Goal: Task Accomplishment & Management: Use online tool/utility

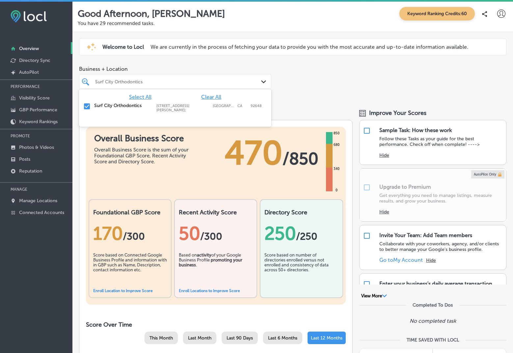
click at [262, 82] on polygon at bounding box center [263, 81] width 5 height 3
click at [261, 82] on icon "Path Created with Sketch." at bounding box center [263, 81] width 5 height 3
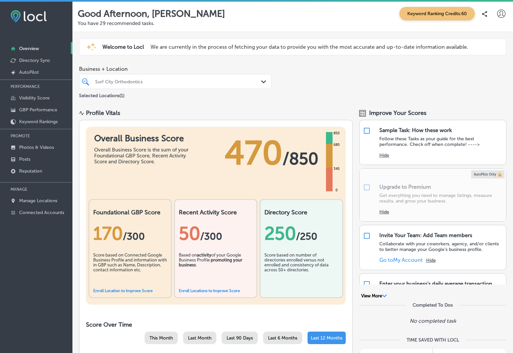
click at [24, 47] on p "Overview" at bounding box center [29, 49] width 20 height 6
click at [33, 199] on p "Manage Locations" at bounding box center [38, 201] width 38 height 6
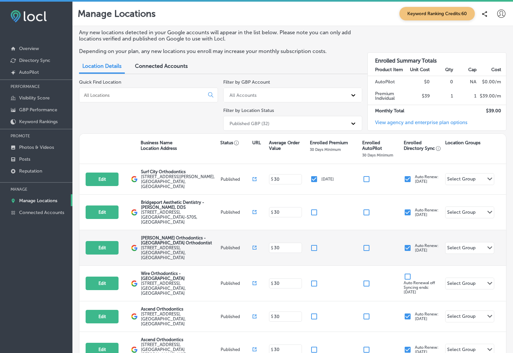
click at [155, 245] on label "[STREET_ADDRESS]" at bounding box center [180, 252] width 78 height 15
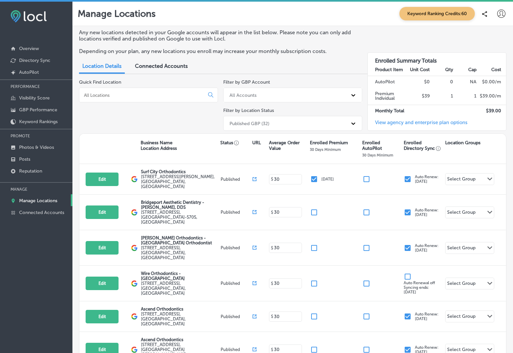
click at [172, 66] on span "Connected Accounts" at bounding box center [161, 66] width 53 height 6
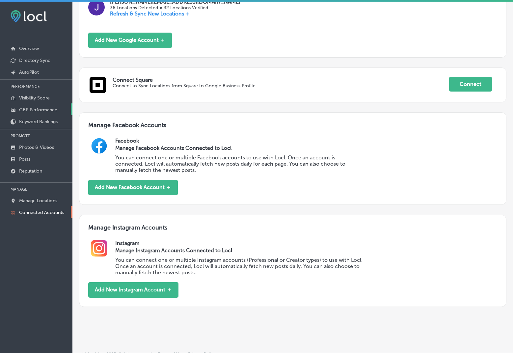
click at [46, 109] on p "GBP Performance" at bounding box center [38, 110] width 38 height 6
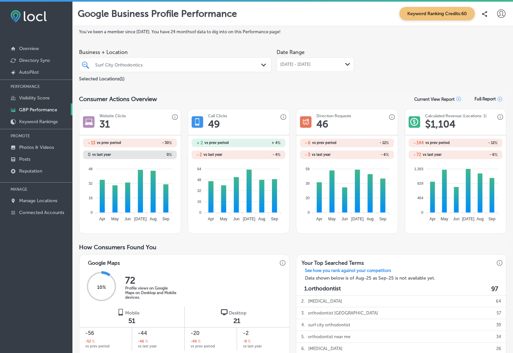
click at [229, 65] on div "Surf City Orthodontics" at bounding box center [178, 65] width 167 height 6
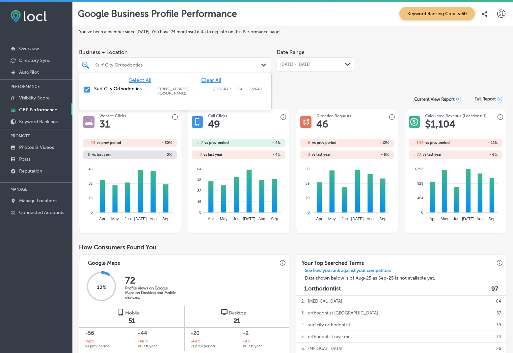
click at [206, 80] on span "Clear All" at bounding box center [211, 80] width 20 height 6
click at [330, 87] on div "You've been a member since [DATE] . You have 24 months of data to dig into on t…" at bounding box center [292, 350] width 427 height 643
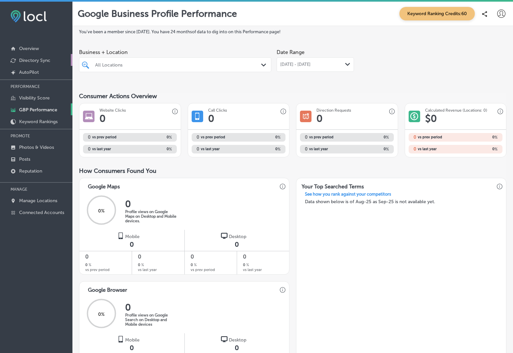
click at [46, 58] on p "Directory Sync" at bounding box center [34, 61] width 31 height 6
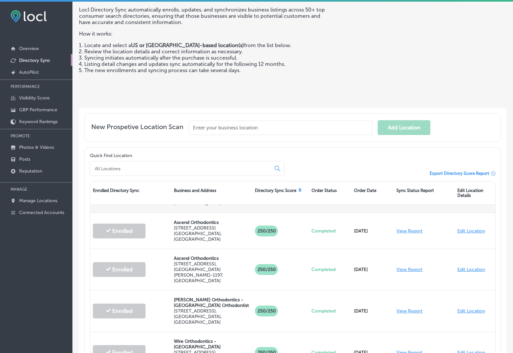
scroll to position [70, 0]
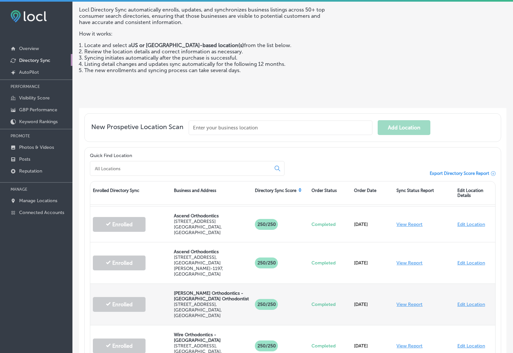
click at [405, 301] on link "View Report" at bounding box center [409, 304] width 26 height 6
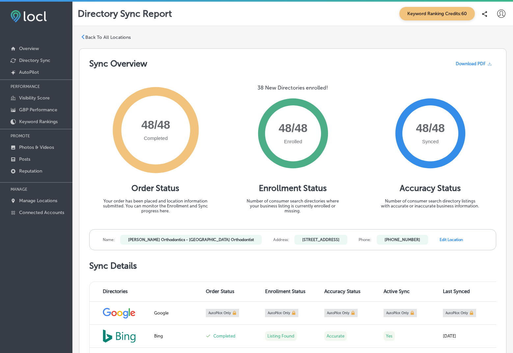
click at [470, 62] on span "Download PDF" at bounding box center [470, 63] width 30 height 5
